Goal: Transaction & Acquisition: Obtain resource

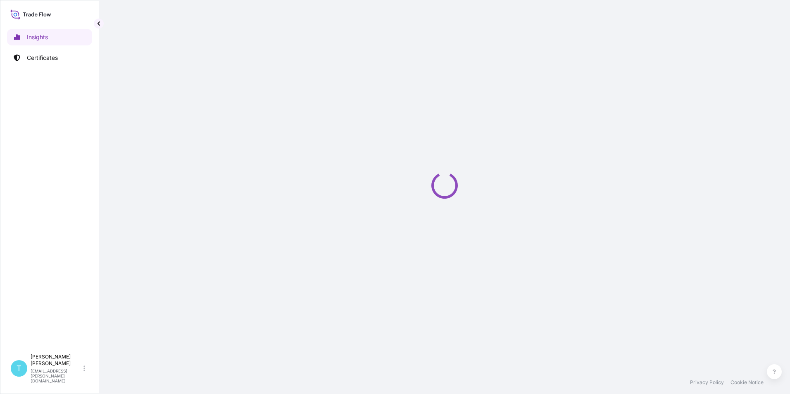
select select "2025"
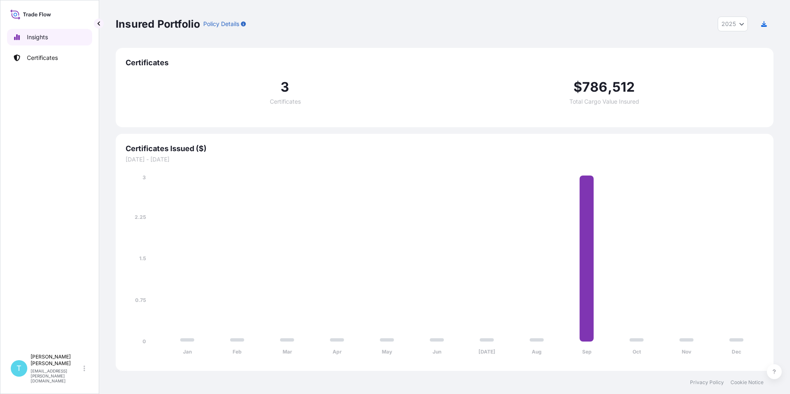
click at [61, 38] on link "Insights" at bounding box center [49, 37] width 85 height 17
click at [50, 55] on p "Certificates" at bounding box center [42, 58] width 31 height 8
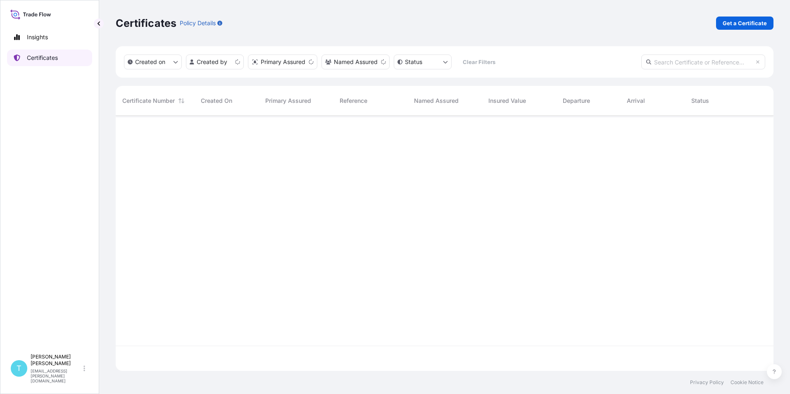
scroll to position [254, 652]
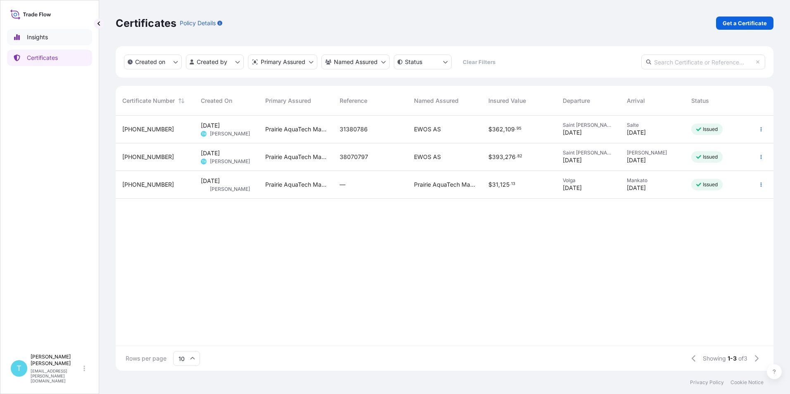
click at [54, 42] on link "Insights" at bounding box center [49, 37] width 85 height 17
select select "2025"
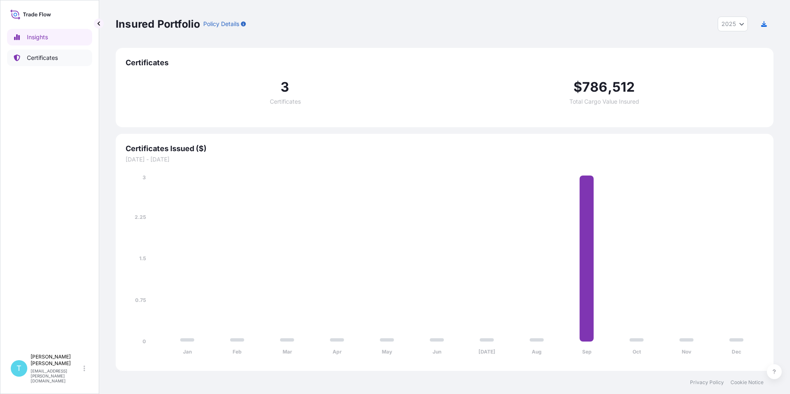
click at [52, 56] on p "Certificates" at bounding box center [42, 58] width 31 height 8
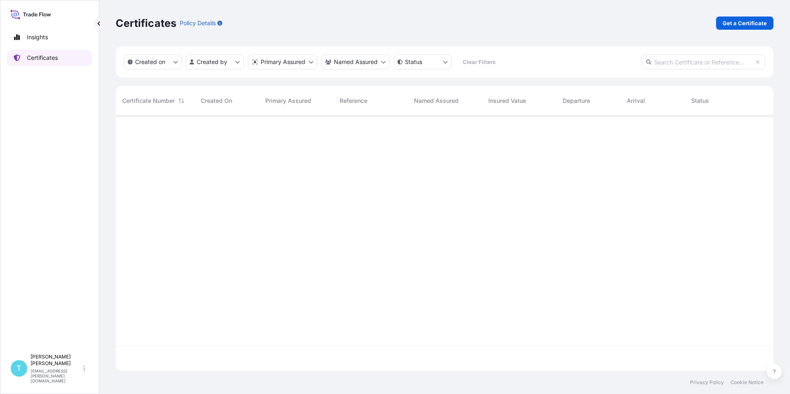
scroll to position [254, 652]
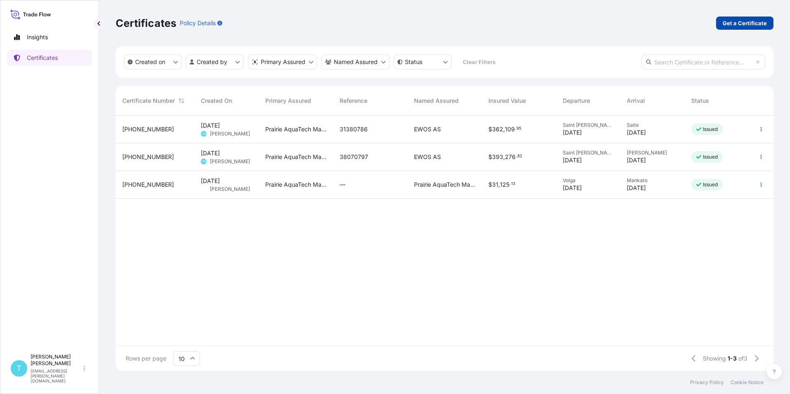
click at [752, 21] on p "Get a Certificate" at bounding box center [745, 23] width 44 height 8
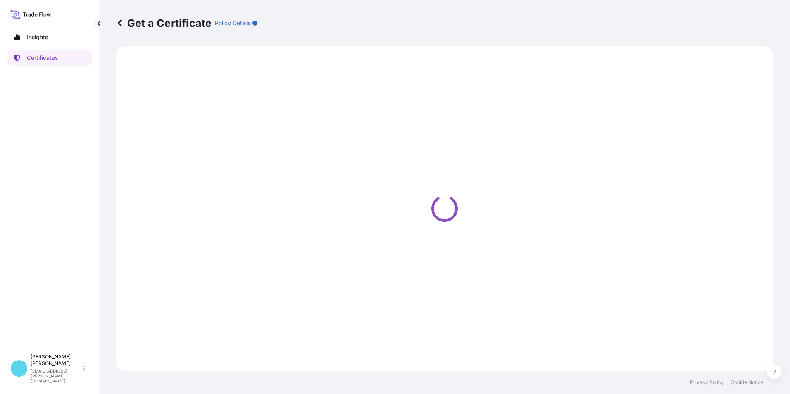
select select "Sea Vessel"
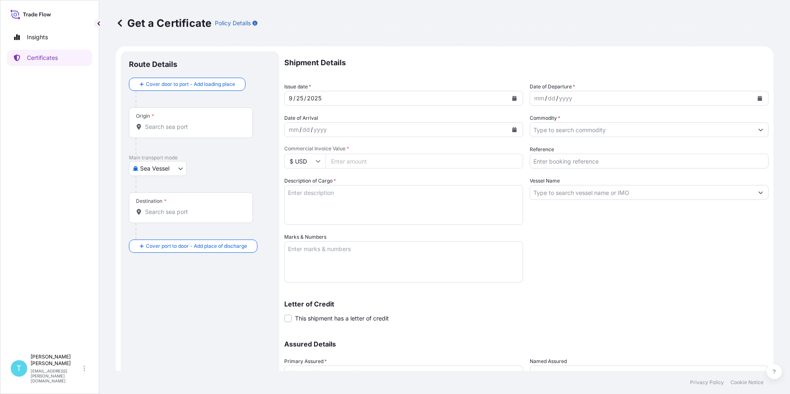
click at [319, 96] on div "2025" at bounding box center [314, 98] width 16 height 10
click at [331, 99] on div "[DATE]" at bounding box center [396, 98] width 223 height 15
click at [512, 96] on icon "Calendar" at bounding box center [514, 98] width 5 height 5
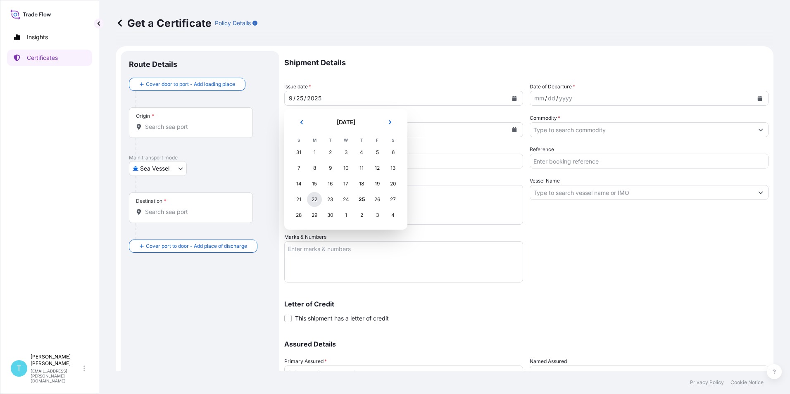
click at [318, 200] on div "22" at bounding box center [314, 199] width 15 height 15
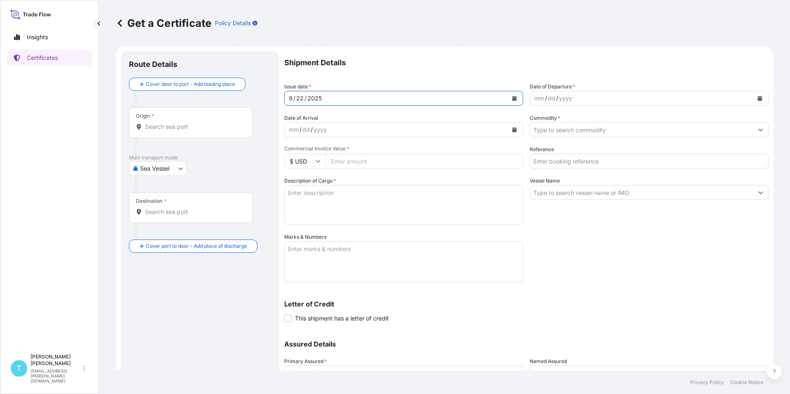
click at [421, 47] on form "Route Details Cover door to port - Add loading place Place of loading Road / In…" at bounding box center [445, 244] width 658 height 396
click at [758, 97] on icon "Calendar" at bounding box center [760, 98] width 5 height 5
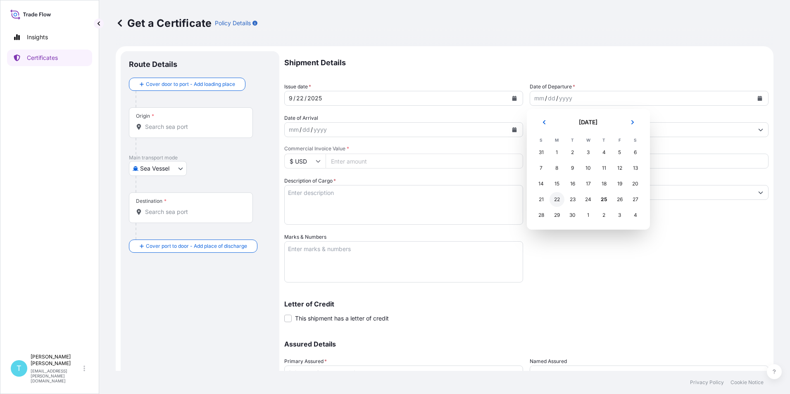
click at [557, 200] on div "22" at bounding box center [557, 199] width 15 height 15
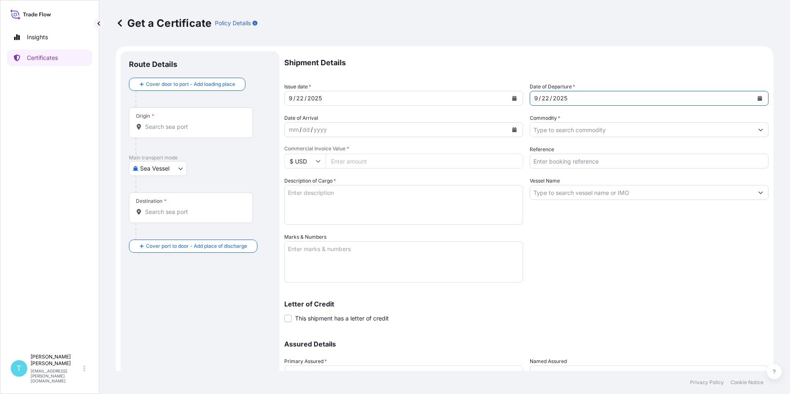
click at [355, 127] on div "mm / dd / yyyy" at bounding box center [396, 129] width 223 height 15
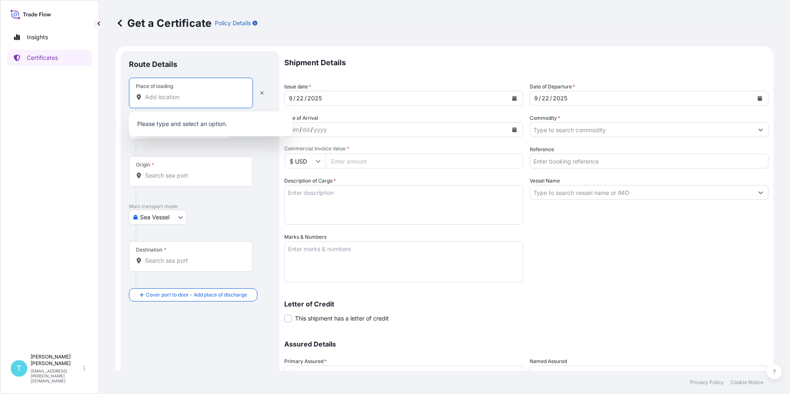
click at [162, 97] on input "Place of loading" at bounding box center [194, 97] width 98 height 8
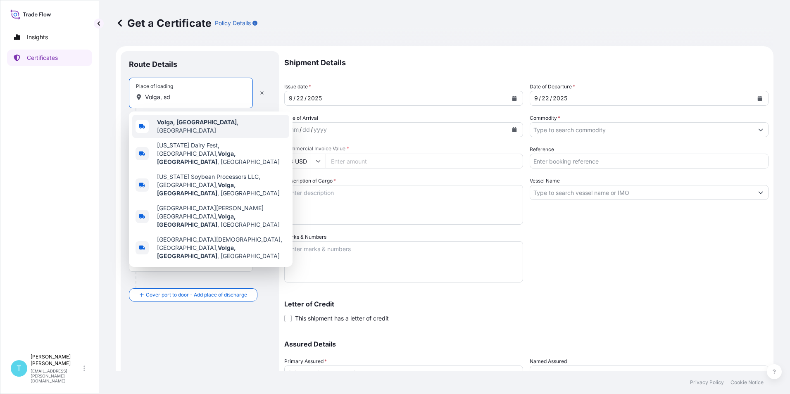
click at [172, 125] on b "Volga, [GEOGRAPHIC_DATA]" at bounding box center [197, 122] width 80 height 7
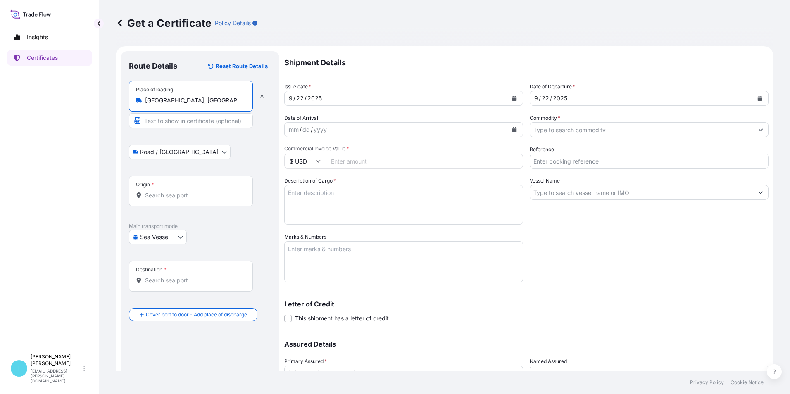
type input "[GEOGRAPHIC_DATA], [GEOGRAPHIC_DATA], [GEOGRAPHIC_DATA]"
click at [162, 202] on div "Origin *" at bounding box center [191, 191] width 124 height 31
click at [162, 200] on input "Origin *" at bounding box center [194, 195] width 98 height 8
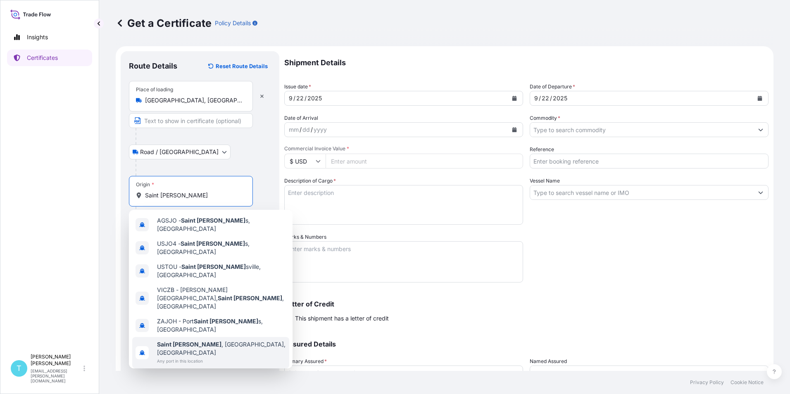
click at [204, 341] on span "[GEOGRAPHIC_DATA] , [GEOGRAPHIC_DATA], [GEOGRAPHIC_DATA]" at bounding box center [221, 349] width 129 height 17
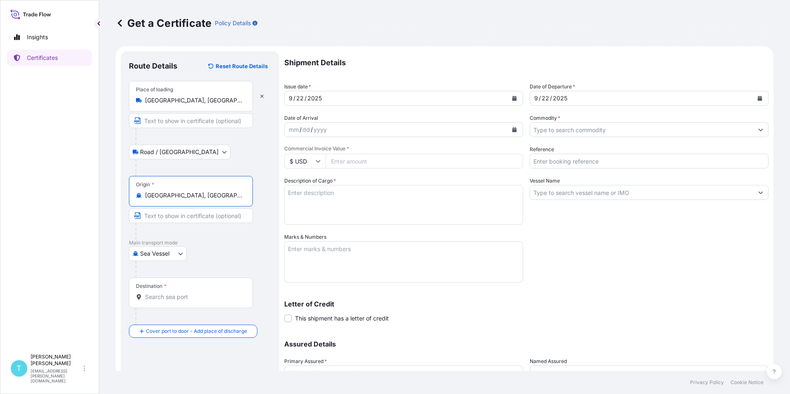
type input "[GEOGRAPHIC_DATA], [GEOGRAPHIC_DATA], [GEOGRAPHIC_DATA]"
click at [333, 128] on div "mm / dd / yyyy" at bounding box center [396, 129] width 223 height 15
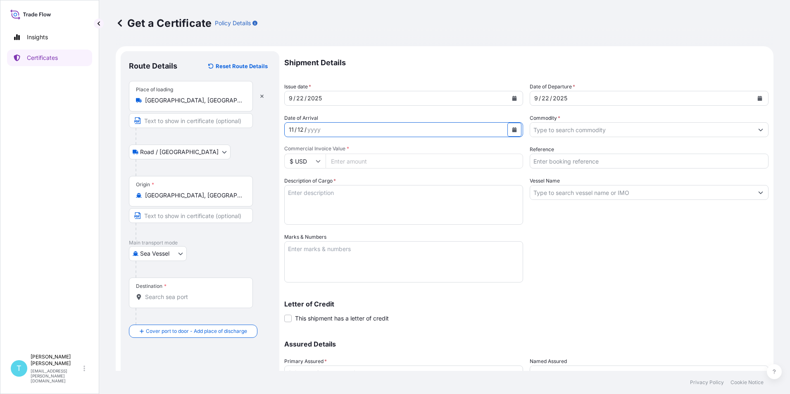
click at [554, 132] on input "Commodity *" at bounding box center [641, 129] width 223 height 15
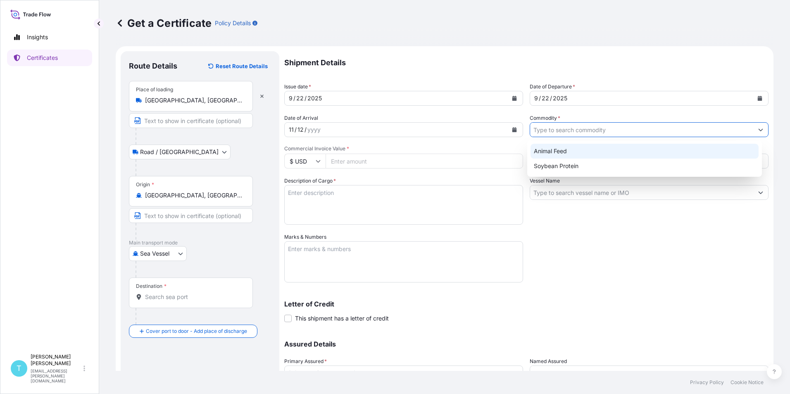
click at [555, 151] on div "Animal Feed" at bounding box center [645, 151] width 229 height 15
type input "Animal Feed"
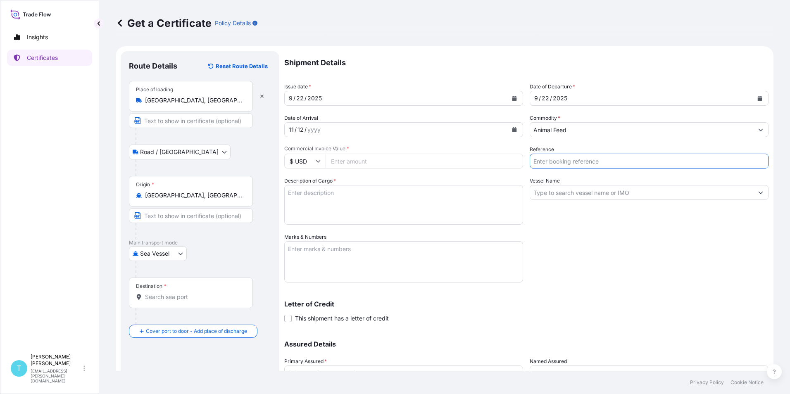
click at [568, 164] on input "Reference" at bounding box center [649, 161] width 239 height 15
type input "37384717"
click at [586, 193] on input "Vessel Name" at bounding box center [641, 192] width 223 height 15
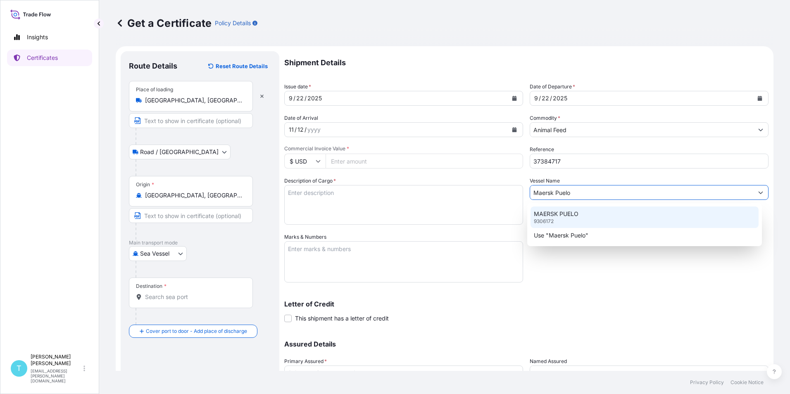
click at [562, 214] on p "MAERSK PUELO" at bounding box center [556, 214] width 45 height 8
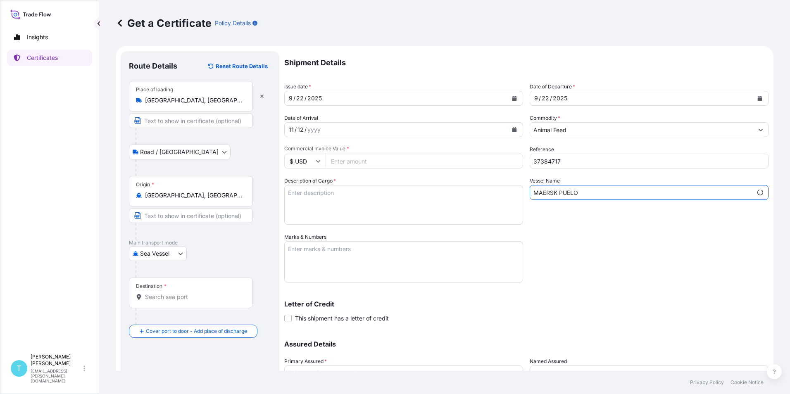
type input "MAERSK PUELO"
click at [572, 228] on div "Shipment Details Issue date * [DATE] Date of Departure * [DATE] Date of Arrival…" at bounding box center [526, 232] width 484 height 362
click at [353, 194] on textarea "Description of Cargo *" at bounding box center [403, 205] width 239 height 40
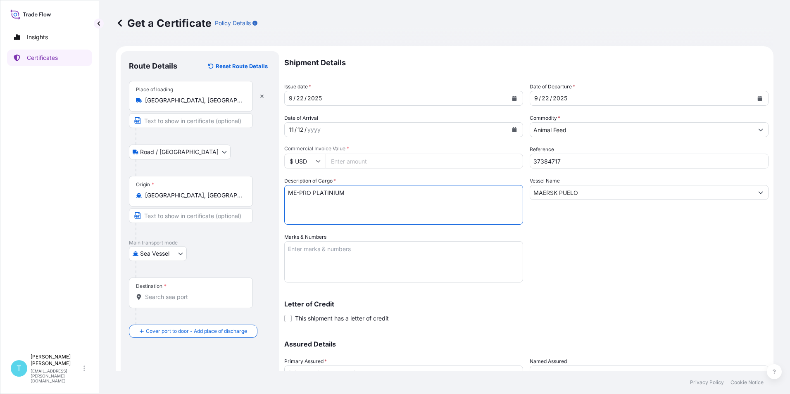
type textarea "ME-PRO PLATINIUM"
click at [550, 269] on div "Shipment Details Issue date * [DATE] Date of Departure * [DATE] Date of Arrival…" at bounding box center [526, 232] width 484 height 362
click at [164, 297] on input "Destination *" at bounding box center [194, 297] width 98 height 8
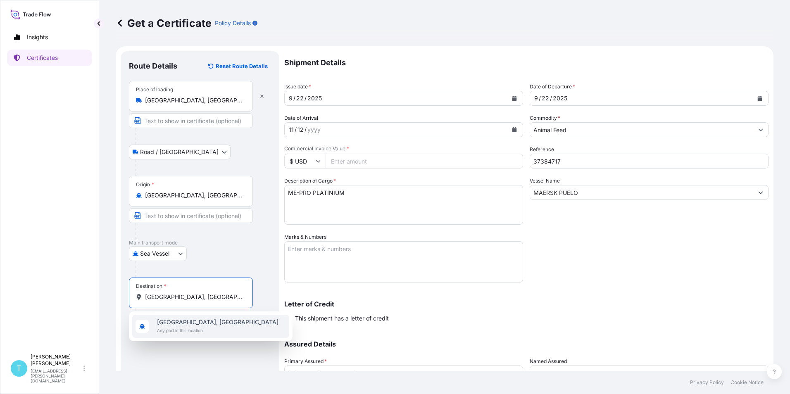
click at [176, 324] on span "[GEOGRAPHIC_DATA], [GEOGRAPHIC_DATA]" at bounding box center [218, 322] width 122 height 8
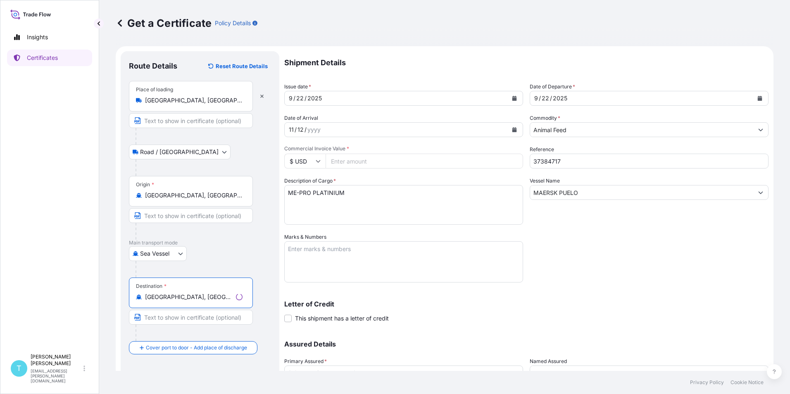
type input "[GEOGRAPHIC_DATA], [GEOGRAPHIC_DATA]"
click at [170, 315] on input "Text to appear on certificate" at bounding box center [191, 317] width 124 height 15
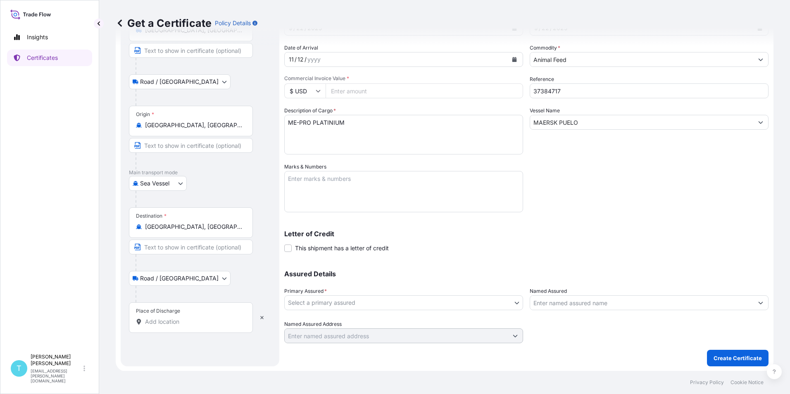
scroll to position [71, 0]
click at [179, 318] on input "Place of Discharge" at bounding box center [194, 321] width 98 height 8
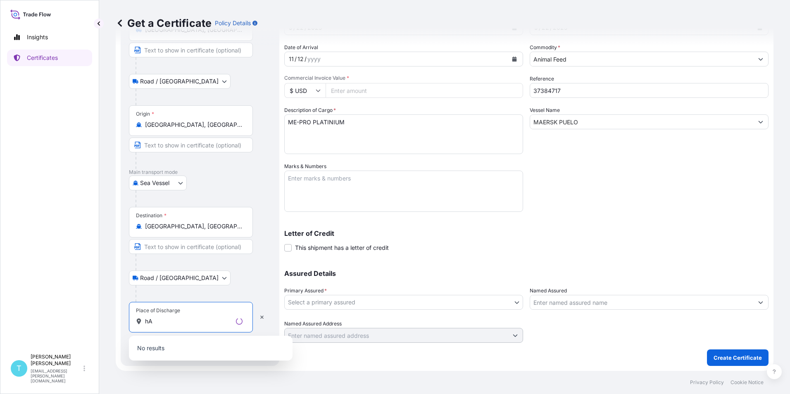
type input "h"
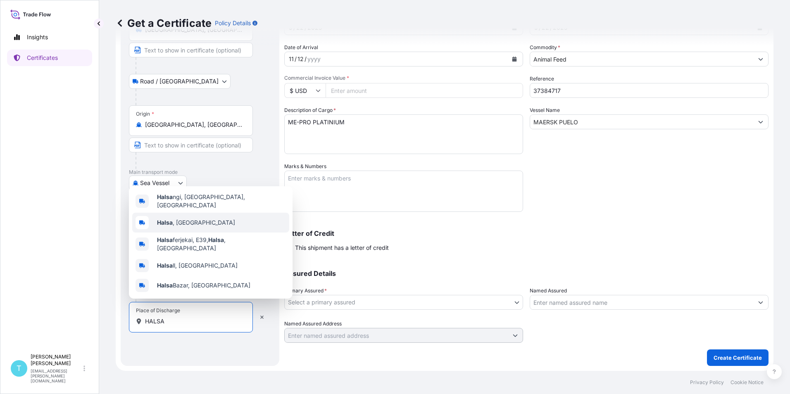
click at [176, 227] on span "Halsa , [GEOGRAPHIC_DATA]" at bounding box center [196, 223] width 78 height 8
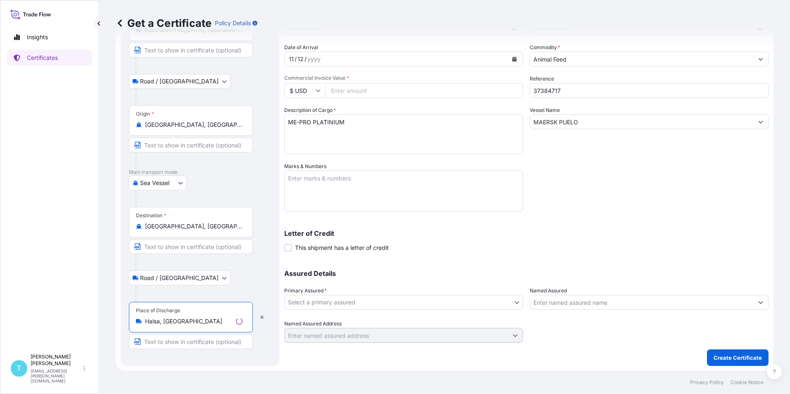
type input "Halsa, [GEOGRAPHIC_DATA]"
click at [457, 234] on p "Letter of Credit" at bounding box center [526, 233] width 484 height 7
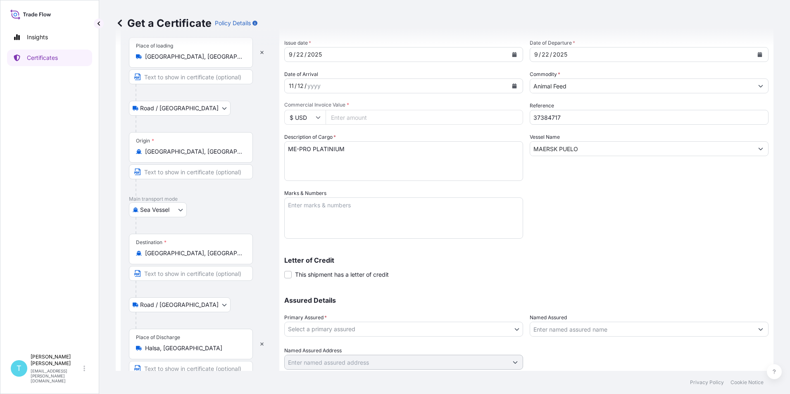
scroll to position [29, 0]
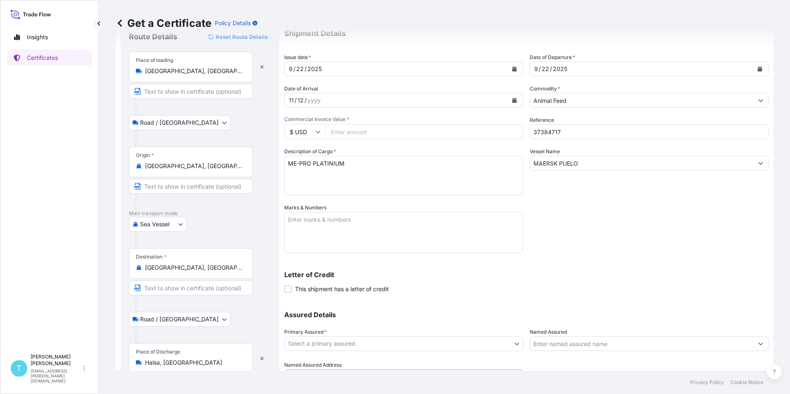
click at [366, 130] on input "Commercial Invoice Value *" at bounding box center [425, 131] width 198 height 15
type input "667143.26"
click at [609, 234] on div "Shipment Details Issue date * [DATE] Date of Departure * [DATE] Date of Arrival…" at bounding box center [526, 203] width 484 height 362
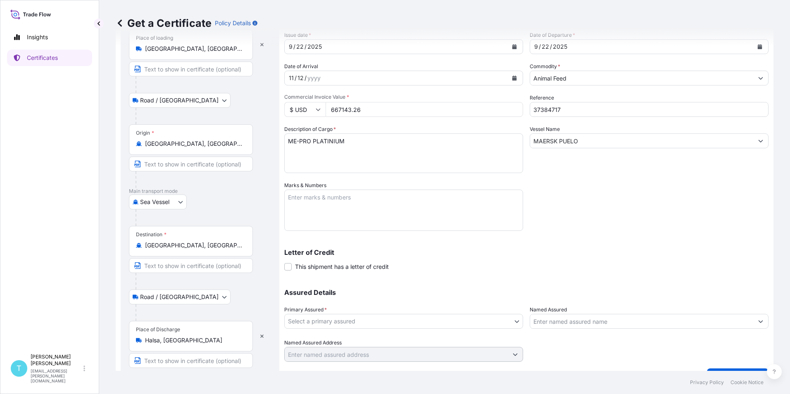
scroll to position [71, 0]
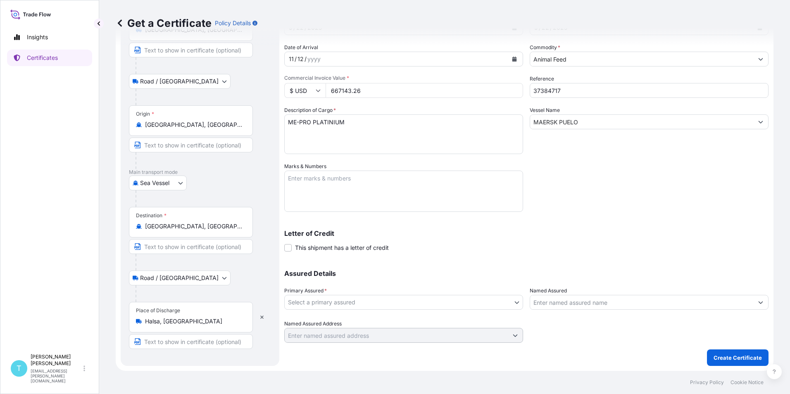
click at [374, 302] on body "Insights Certificates T [PERSON_NAME] [PERSON_NAME][EMAIL_ADDRESS][PERSON_NAME]…" at bounding box center [395, 197] width 790 height 394
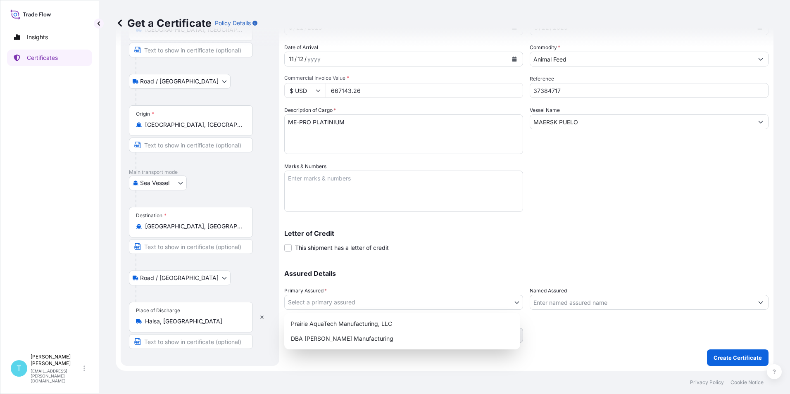
click at [303, 305] on body "Insights Certificates T [PERSON_NAME] [PERSON_NAME][EMAIL_ADDRESS][PERSON_NAME]…" at bounding box center [395, 197] width 790 height 394
click at [312, 299] on body "Insights Certificates T [PERSON_NAME] [PERSON_NAME][EMAIL_ADDRESS][PERSON_NAME]…" at bounding box center [395, 197] width 790 height 394
click at [342, 329] on div "Prairie AquaTech Manufacturing, LLC" at bounding box center [402, 324] width 229 height 15
select select "32206"
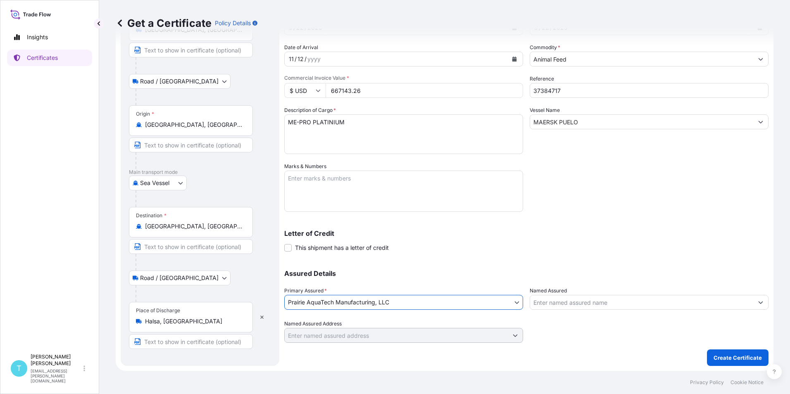
click at [560, 299] on input "Named Assured" at bounding box center [641, 302] width 223 height 15
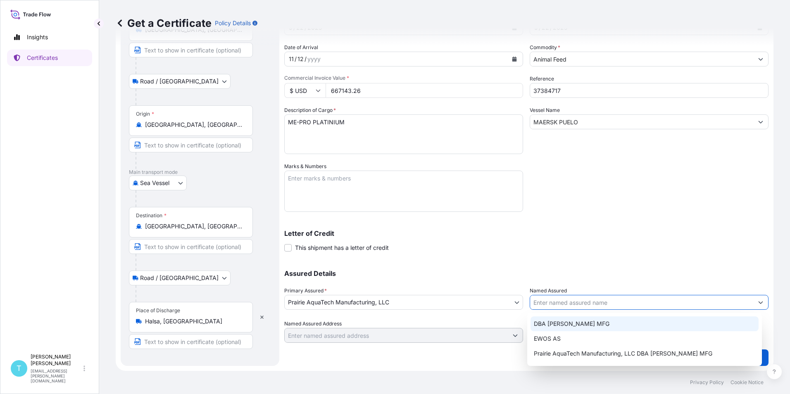
click at [565, 324] on span "DBA [PERSON_NAME] MFG" at bounding box center [572, 324] width 76 height 8
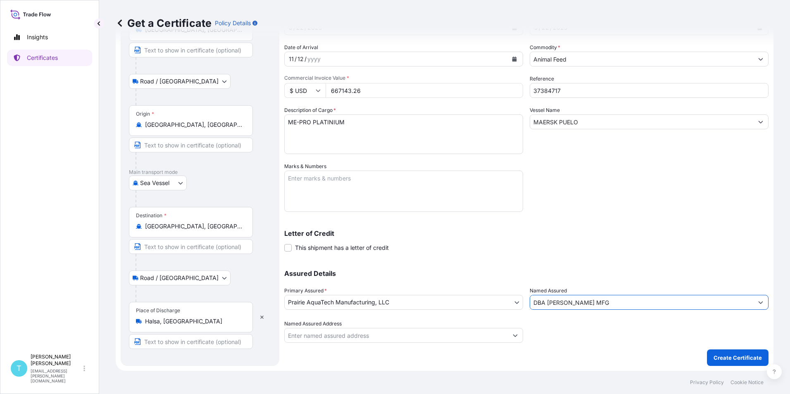
click at [587, 253] on div "Shipment Details Issue date * [DATE] Date of Departure * [DATE] Date of Arrival…" at bounding box center [526, 162] width 484 height 362
click at [441, 339] on input "Named Assured Address" at bounding box center [396, 335] width 223 height 15
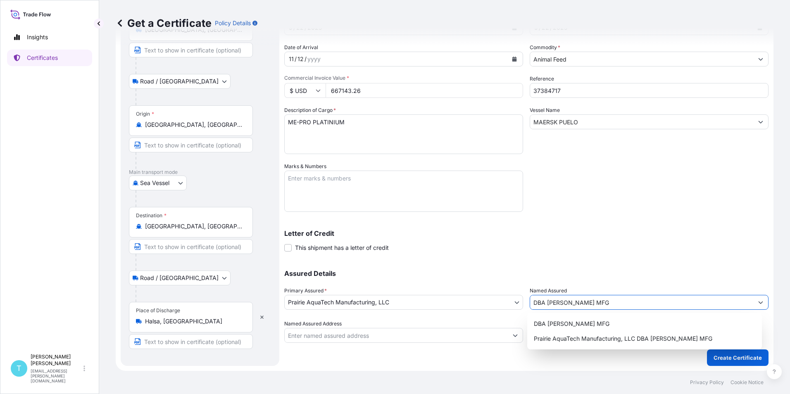
click at [597, 302] on input "DBA [PERSON_NAME] MFG" at bounding box center [641, 302] width 223 height 15
type input "D"
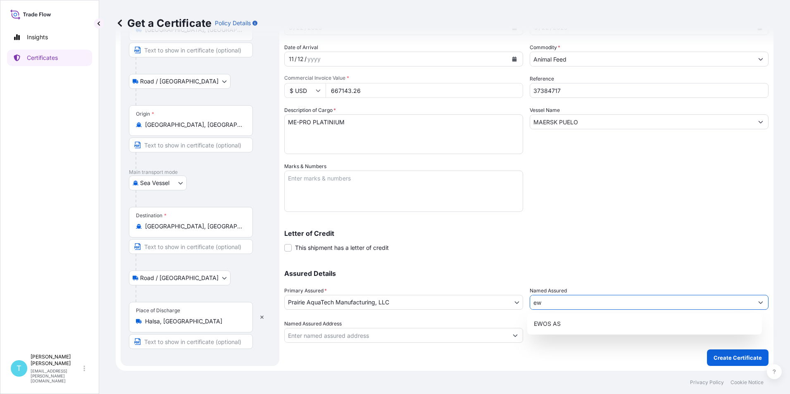
type input "e"
click at [593, 301] on input "EWOS AS" at bounding box center [641, 302] width 223 height 15
type input "EWOS AS"
click at [366, 335] on input "Named Assured Address" at bounding box center [396, 335] width 223 height 15
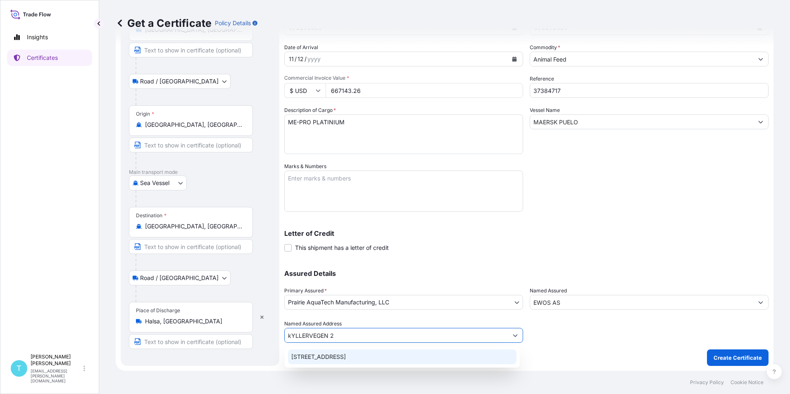
type input "[STREET_ADDRESS]"
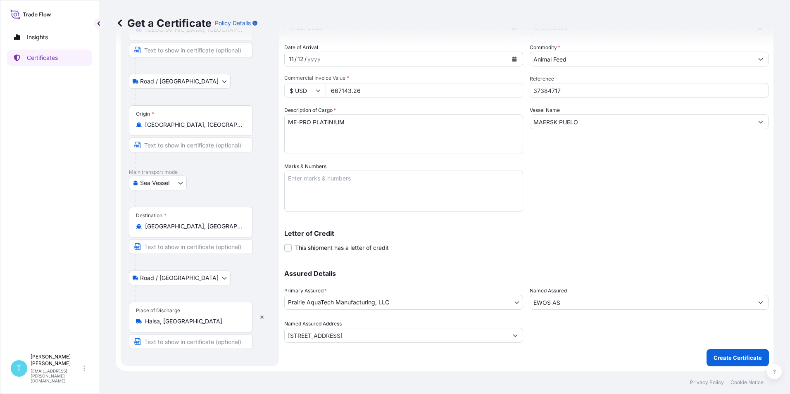
click at [373, 336] on input "[STREET_ADDRESS]" at bounding box center [396, 335] width 223 height 15
click at [346, 336] on input "[STREET_ADDRESS]" at bounding box center [396, 335] width 223 height 15
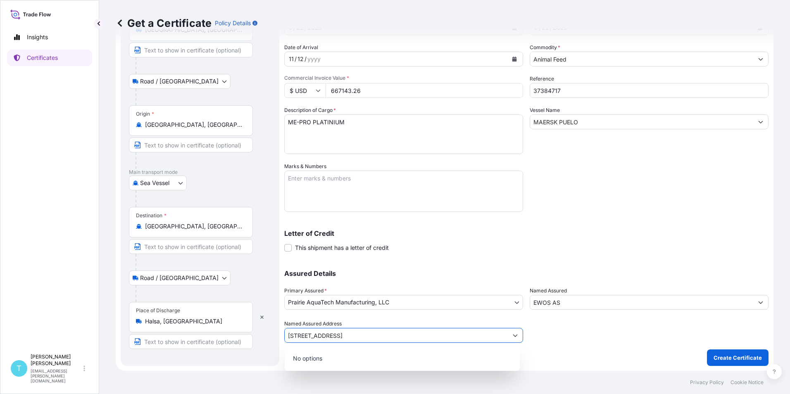
type input "[STREET_ADDRESS]"
click at [572, 327] on div at bounding box center [649, 331] width 239 height 23
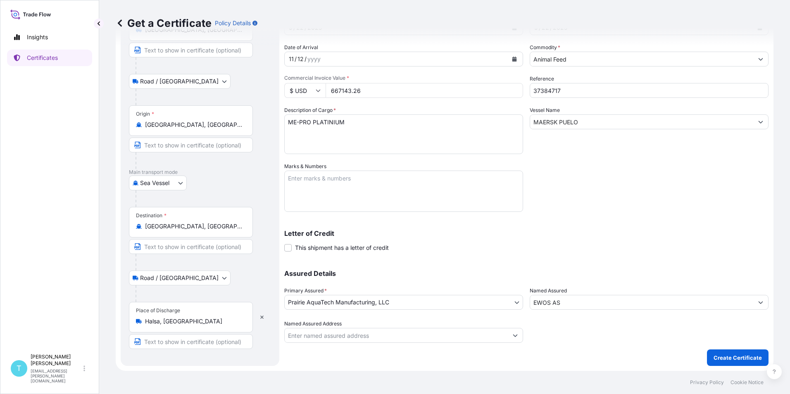
click at [402, 339] on input "Named Assured Address" at bounding box center [396, 335] width 223 height 15
click at [392, 337] on input "Named Assured Address" at bounding box center [396, 335] width 223 height 15
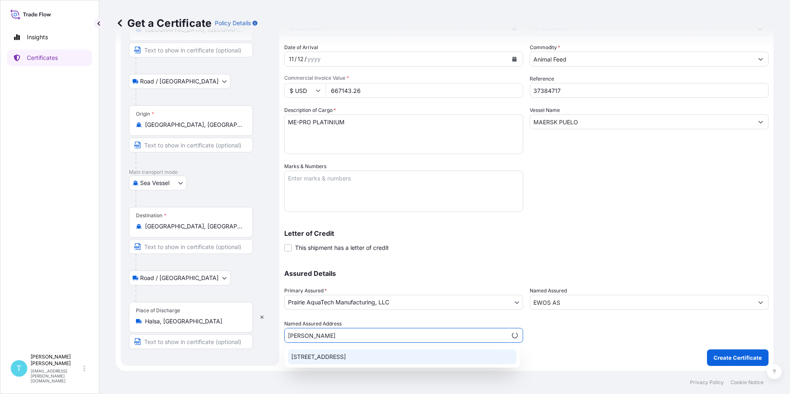
type input "[STREET_ADDRESS]"
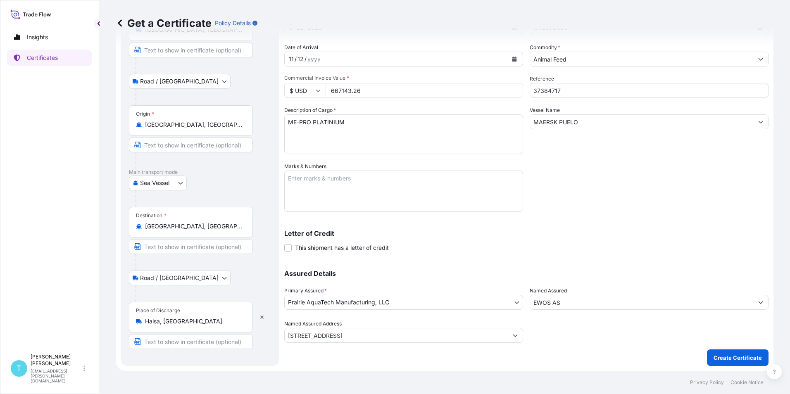
click at [577, 327] on div at bounding box center [649, 331] width 239 height 23
click at [474, 303] on body "2 options available. 1 option available. 1 option available. Insights Certifica…" at bounding box center [395, 197] width 790 height 394
click at [398, 299] on body "Insights Certificates T [PERSON_NAME] [PERSON_NAME][EMAIL_ADDRESS][PERSON_NAME]…" at bounding box center [395, 197] width 790 height 394
click at [614, 356] on div "Shipment Details Issue date * [DATE] Date of Departure * [DATE] Date of Arrival…" at bounding box center [526, 174] width 484 height 386
click at [721, 359] on p "Create Certificate" at bounding box center [738, 358] width 48 height 8
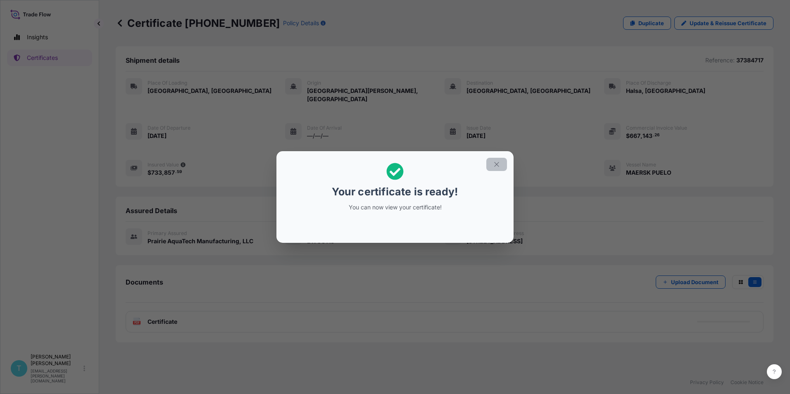
click at [496, 164] on icon "button" at bounding box center [496, 164] width 7 height 7
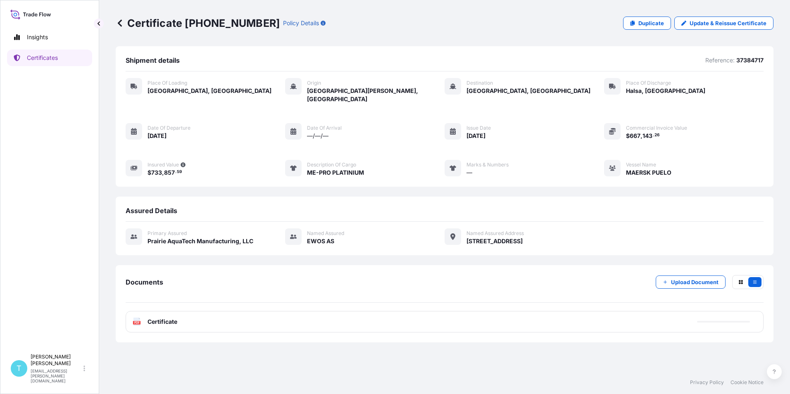
click at [161, 318] on span "Certificate" at bounding box center [163, 322] width 30 height 8
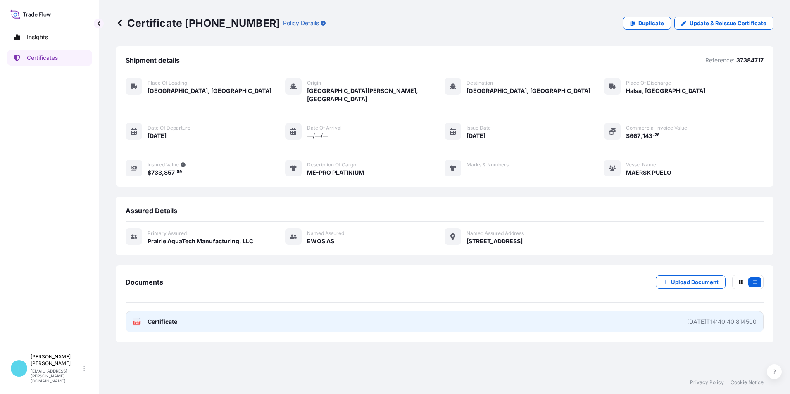
click at [169, 318] on span "Certificate" at bounding box center [163, 322] width 30 height 8
